Goal: Information Seeking & Learning: Find contact information

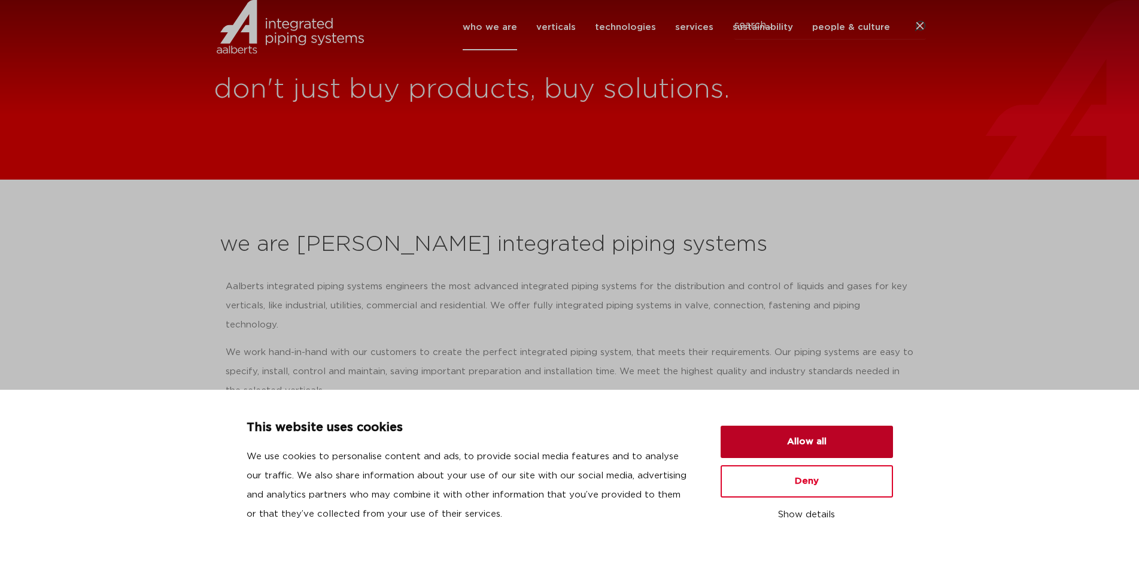
click at [863, 446] on button "Allow all" at bounding box center [806, 441] width 172 height 32
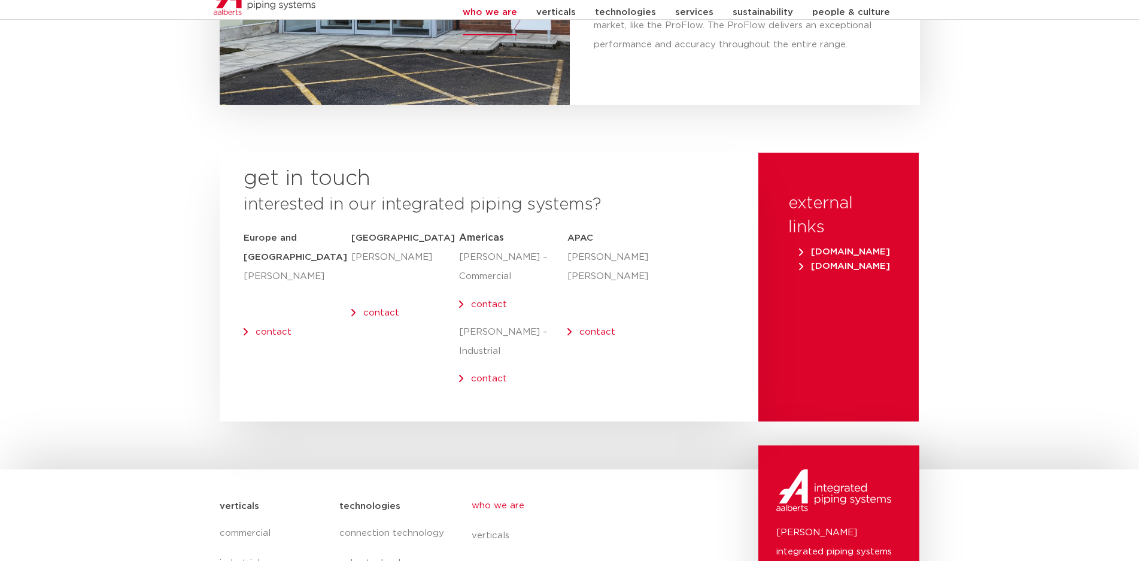
scroll to position [4911, 0]
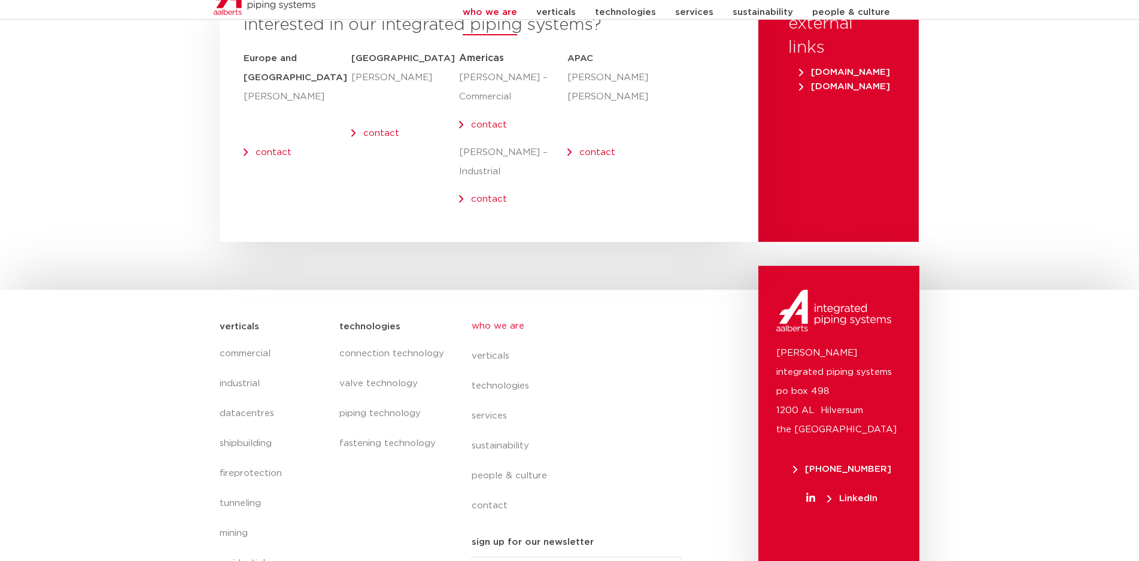
click at [619, 556] on input "Email" at bounding box center [575, 570] width 209 height 28
click at [503, 491] on link "contact" at bounding box center [580, 506] width 219 height 30
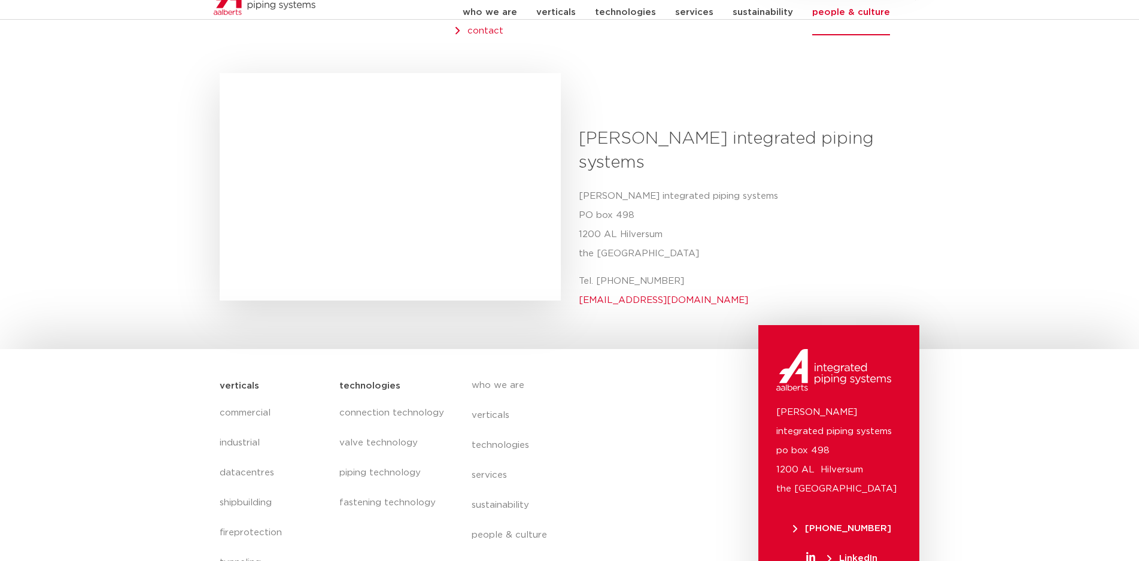
scroll to position [419, 0]
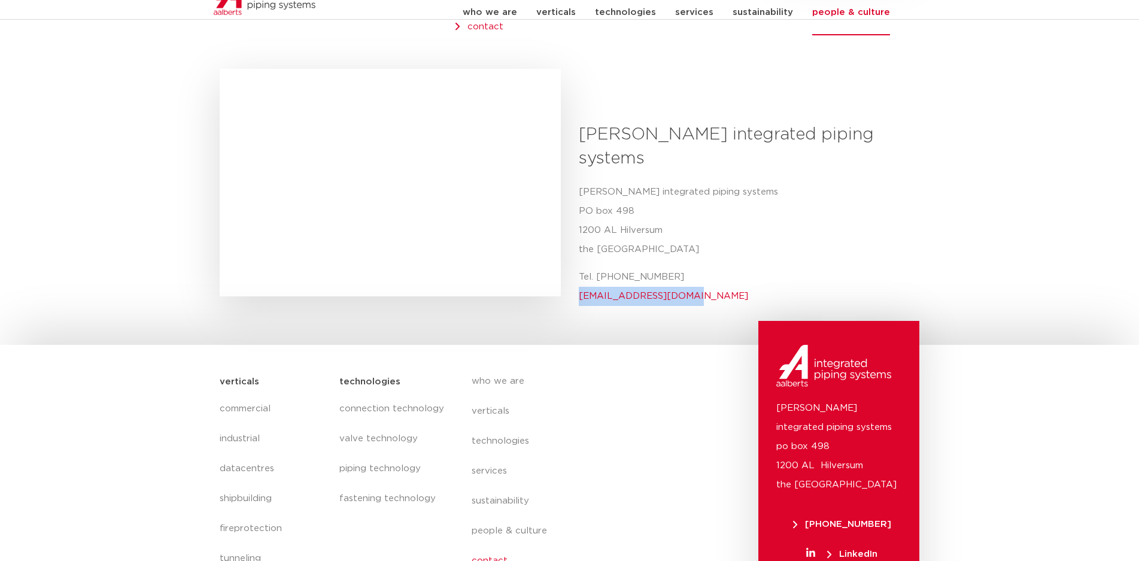
drag, startPoint x: 687, startPoint y: 247, endPoint x: 570, endPoint y: 250, distance: 117.3
click at [570, 250] on div "Aalberts integrated piping systems Aalberts integrated piping systems PO box 49…" at bounding box center [745, 219] width 350 height 192
copy link "info@aalberts-ips.com"
click at [611, 366] on link "who we are" at bounding box center [580, 381] width 219 height 30
